Goal: Information Seeking & Learning: Learn about a topic

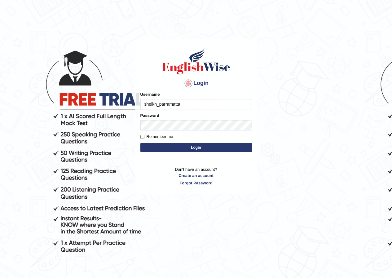
type input "sheikh_parramatta"
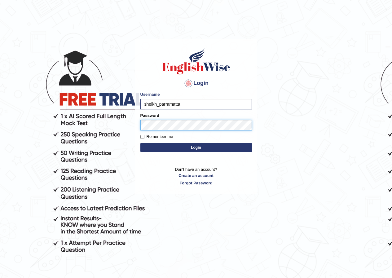
click at [140, 143] on button "Login" at bounding box center [196, 147] width 112 height 9
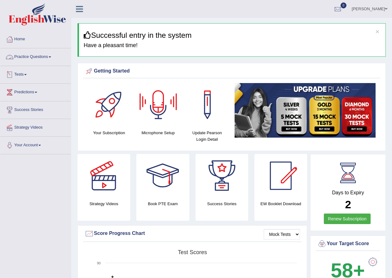
click at [48, 57] on link "Practice Questions" at bounding box center [35, 55] width 71 height 15
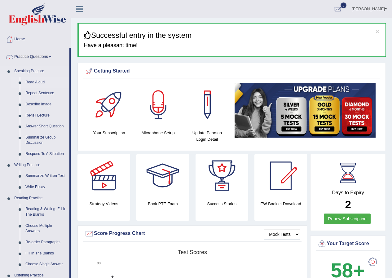
click at [37, 81] on link "Read Aloud" at bounding box center [46, 82] width 47 height 11
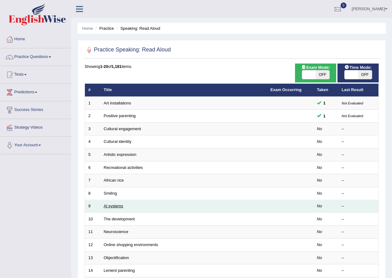
click at [113, 207] on link "Al systems" at bounding box center [114, 206] width 20 height 5
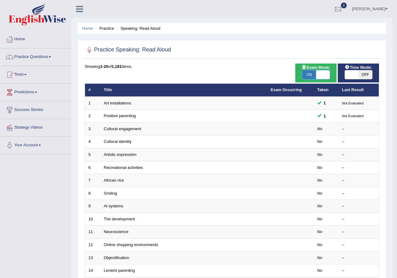
click at [0, 0] on div "Success Exam mode changed OK" at bounding box center [0, 0] width 0 height 0
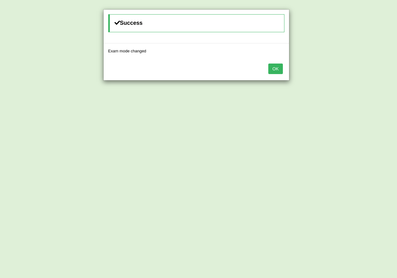
click at [271, 71] on button "OK" at bounding box center [275, 69] width 14 height 11
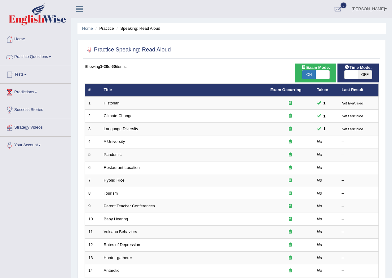
click at [363, 74] on span "OFF" at bounding box center [365, 74] width 14 height 9
checkbox input "true"
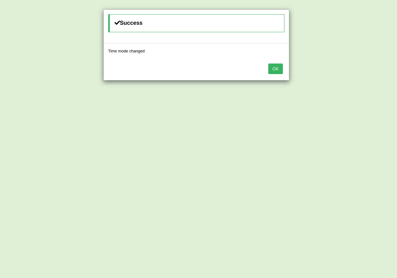
click at [271, 70] on button "OK" at bounding box center [275, 69] width 14 height 11
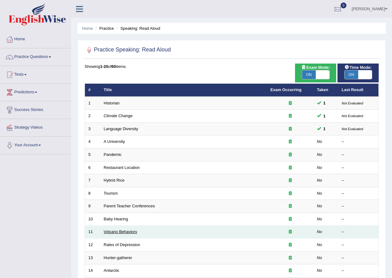
click at [120, 232] on link "Volcano Behaviors" at bounding box center [120, 231] width 33 height 5
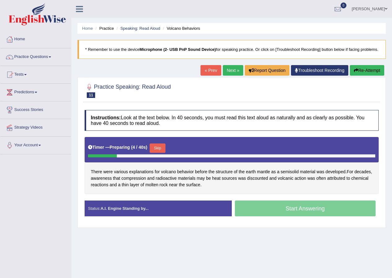
scroll to position [31, 0]
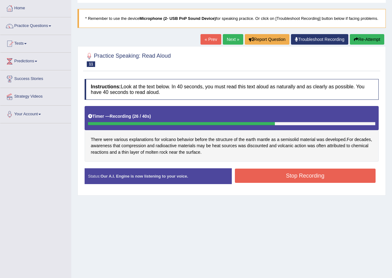
click at [289, 183] on button "Stop Recording" at bounding box center [305, 176] width 141 height 14
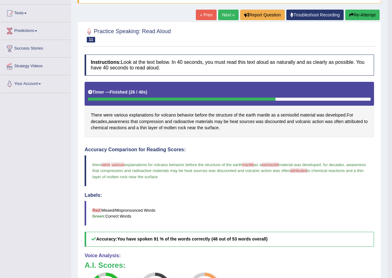
scroll to position [45, 0]
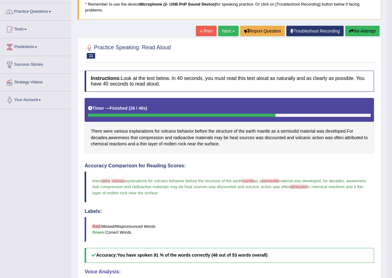
click at [223, 31] on link "Next »" at bounding box center [228, 31] width 20 height 11
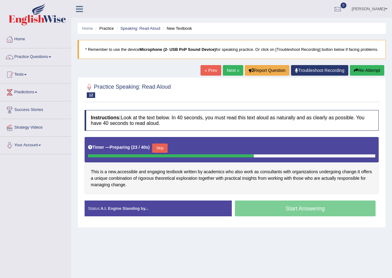
click at [161, 152] on button "Skip" at bounding box center [159, 147] width 15 height 9
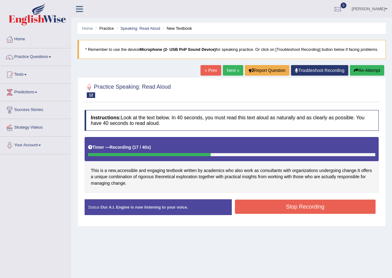
click at [293, 214] on button "Stop Recording" at bounding box center [305, 207] width 141 height 14
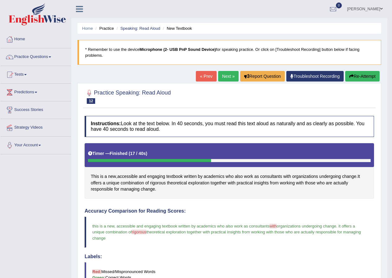
click at [221, 78] on link "Next »" at bounding box center [228, 76] width 20 height 11
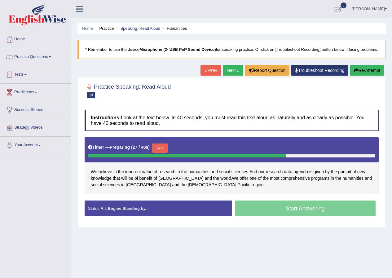
click at [163, 153] on button "Skip" at bounding box center [159, 147] width 15 height 9
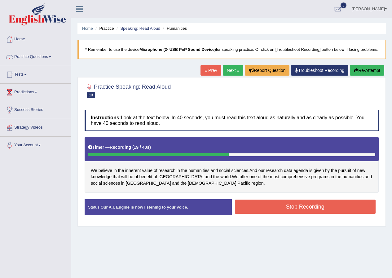
click at [294, 214] on button "Stop Recording" at bounding box center [305, 207] width 141 height 14
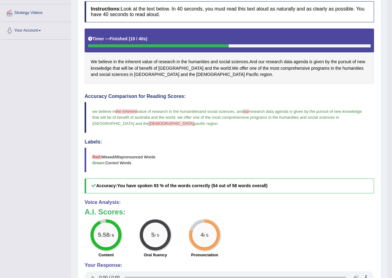
scroll to position [62, 0]
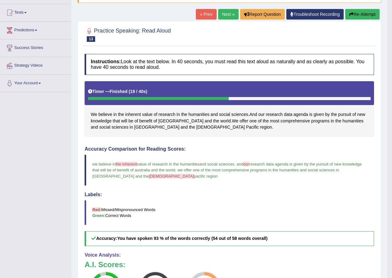
click at [222, 17] on link "Next »" at bounding box center [228, 14] width 20 height 11
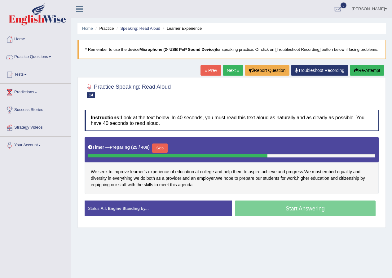
click at [166, 152] on button "Skip" at bounding box center [159, 147] width 15 height 9
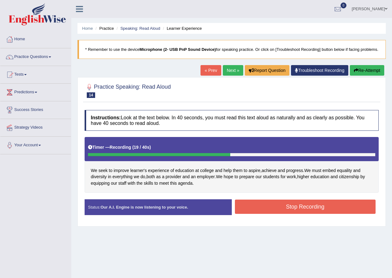
click at [298, 210] on button "Stop Recording" at bounding box center [305, 207] width 141 height 14
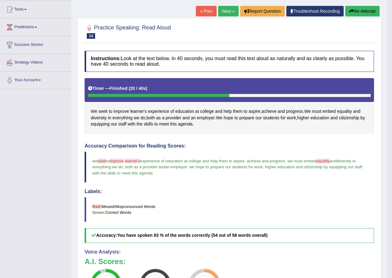
scroll to position [62, 0]
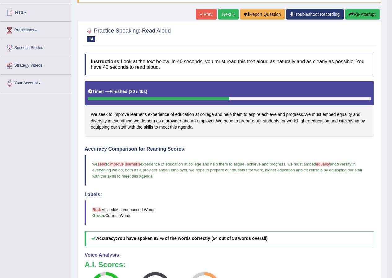
click at [228, 17] on link "Next »" at bounding box center [228, 14] width 20 height 11
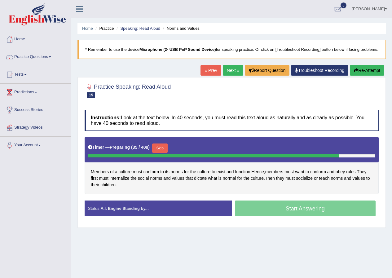
click at [162, 153] on button "Skip" at bounding box center [159, 147] width 15 height 9
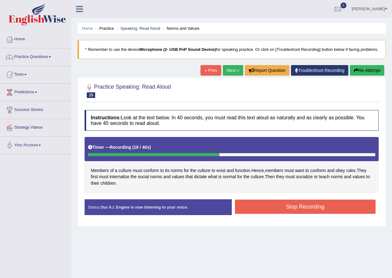
click at [292, 214] on button "Stop Recording" at bounding box center [305, 207] width 141 height 14
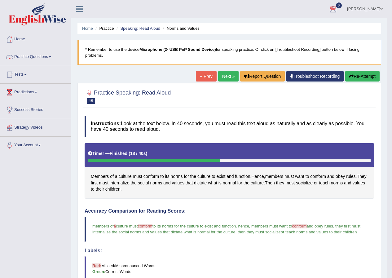
click at [50, 56] on link "Practice Questions" at bounding box center [35, 55] width 71 height 15
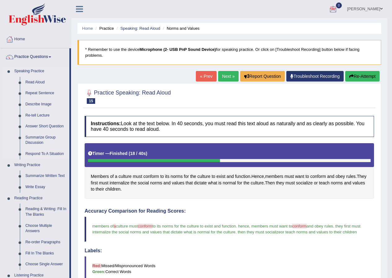
click at [44, 104] on link "Describe Image" at bounding box center [46, 104] width 47 height 11
click at [43, 104] on link "Describe Image" at bounding box center [46, 104] width 47 height 11
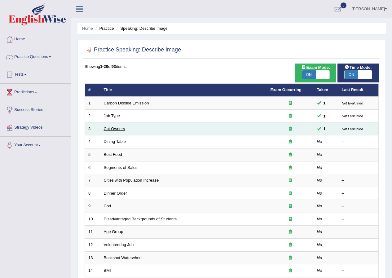
click at [119, 128] on link "Cat Owners" at bounding box center [114, 128] width 21 height 5
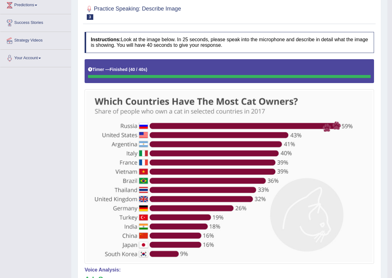
scroll to position [29, 0]
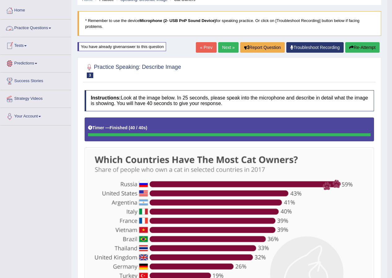
click at [51, 29] on span at bounding box center [50, 28] width 2 height 1
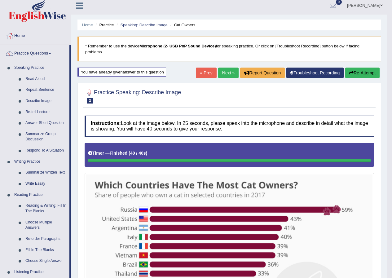
scroll to position [0, 0]
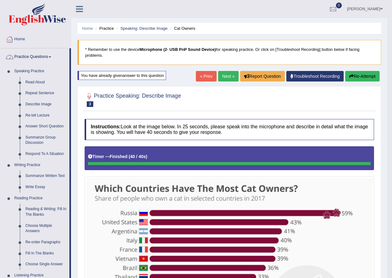
click at [51, 55] on link "Practice Questions" at bounding box center [34, 55] width 69 height 15
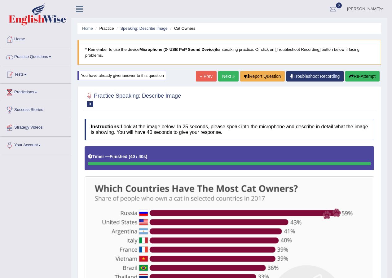
click at [27, 74] on span at bounding box center [25, 74] width 2 height 1
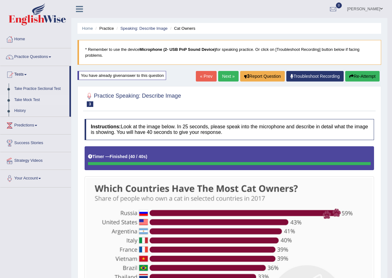
click at [25, 99] on link "Take Mock Test" at bounding box center [40, 100] width 58 height 11
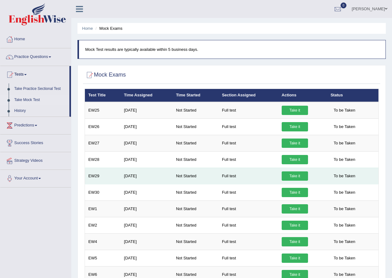
click at [293, 177] on link "Take it" at bounding box center [295, 175] width 26 height 9
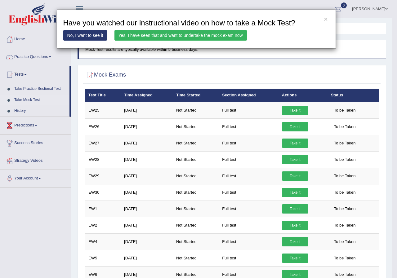
click at [165, 37] on link "Yes, I have seen that and want to undertake the mock exam now" at bounding box center [180, 35] width 132 height 11
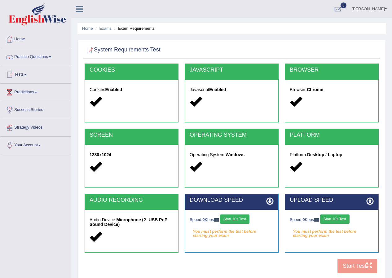
click at [240, 218] on button "Start 10s Test" at bounding box center [234, 218] width 29 height 9
click at [337, 218] on button "Start 10s Test" at bounding box center [334, 218] width 29 height 9
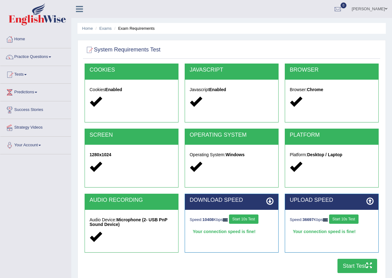
click at [369, 266] on icon "button" at bounding box center [369, 265] width 6 height 6
click at [362, 267] on button "Start Test" at bounding box center [357, 266] width 40 height 14
